Goal: Task Accomplishment & Management: Manage account settings

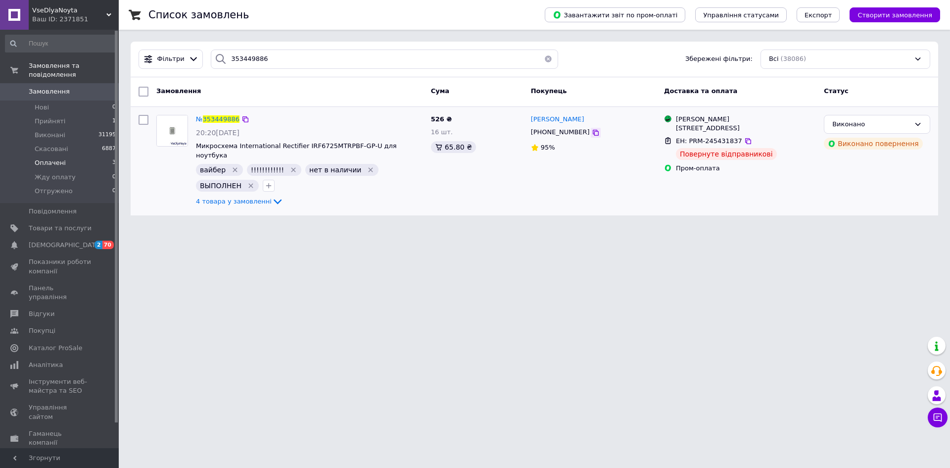
click at [592, 134] on icon at bounding box center [596, 133] width 8 height 8
click at [215, 124] on div "№ 353449886" at bounding box center [218, 119] width 46 height 11
click at [215, 117] on span "353449886" at bounding box center [221, 118] width 37 height 7
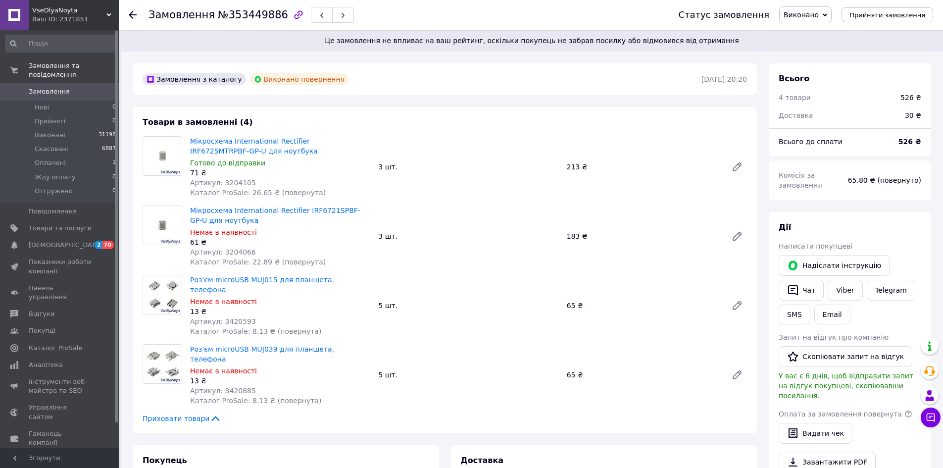
scroll to position [65, 0]
click at [814, 286] on button "Чат" at bounding box center [800, 290] width 45 height 21
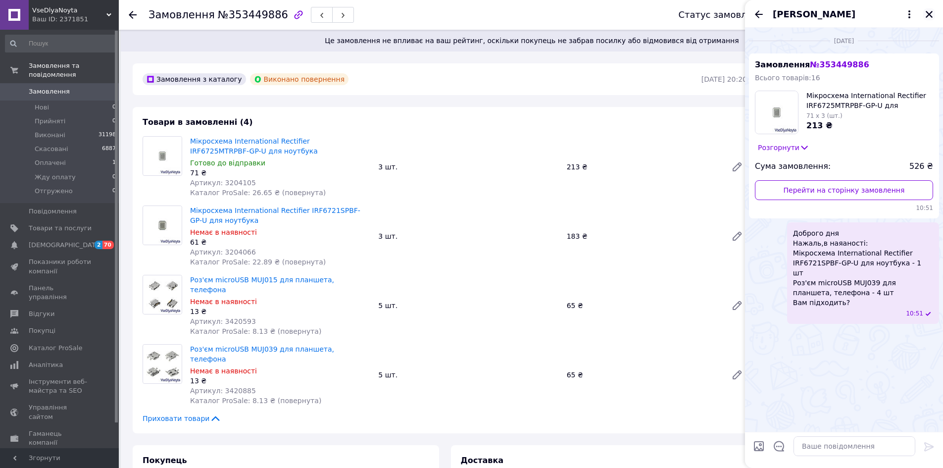
click at [926, 14] on icon "Закрити" at bounding box center [928, 14] width 9 height 9
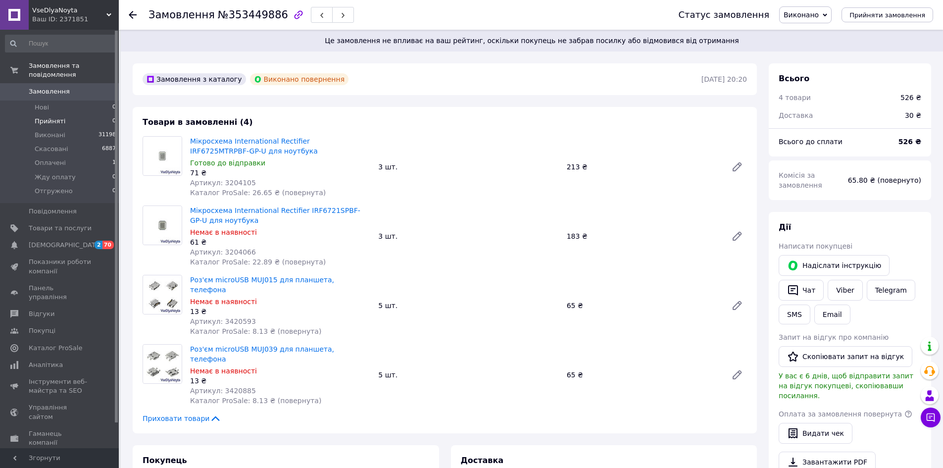
click at [58, 117] on span "Прийняті" at bounding box center [50, 121] width 31 height 9
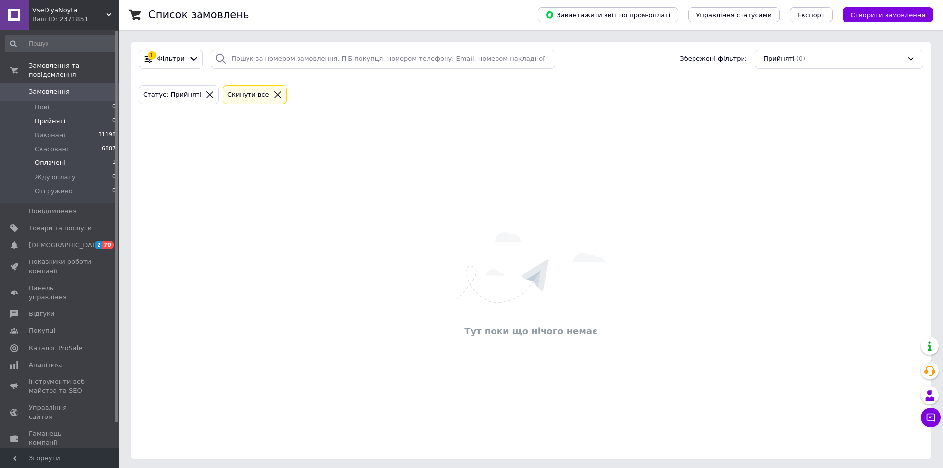
click at [56, 158] on span "Оплачені" at bounding box center [50, 162] width 31 height 9
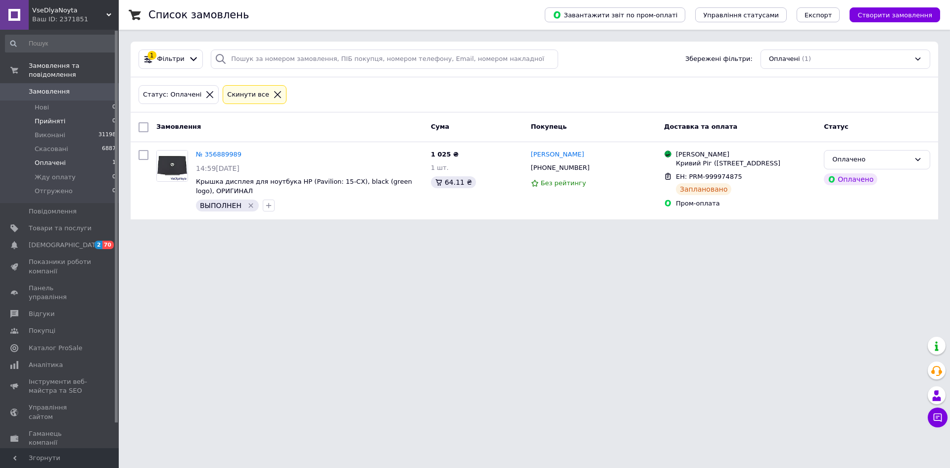
click at [55, 117] on span "Прийняті" at bounding box center [50, 121] width 31 height 9
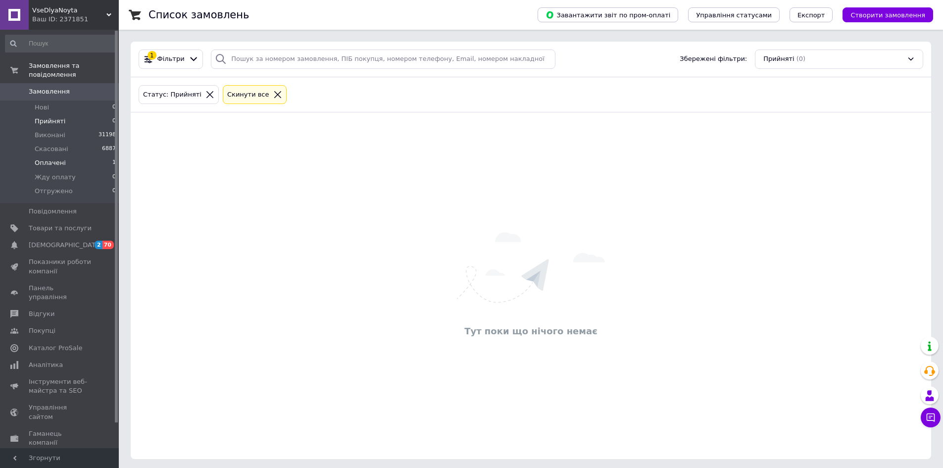
click at [57, 158] on span "Оплачені" at bounding box center [50, 162] width 31 height 9
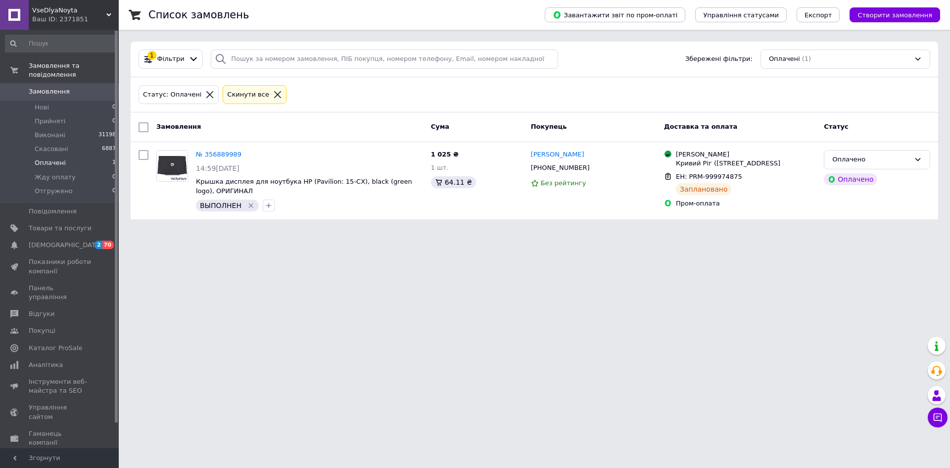
click at [273, 96] on icon at bounding box center [277, 94] width 9 height 9
